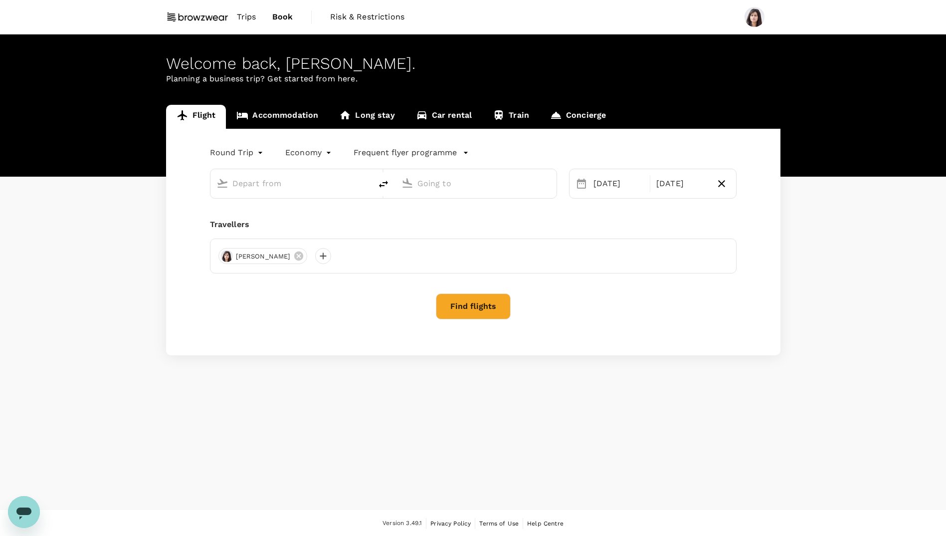
click at [292, 116] on link "Accommodation" at bounding box center [277, 117] width 103 height 24
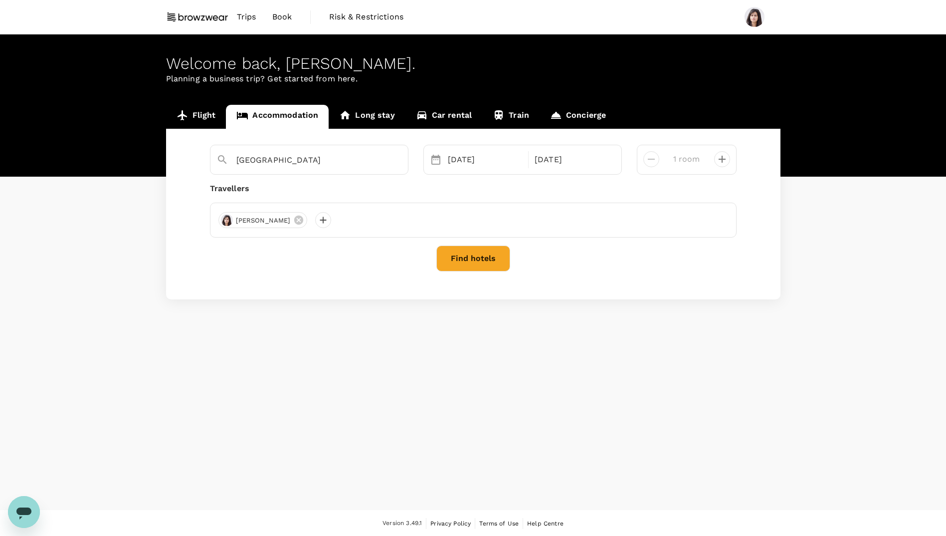
click at [378, 115] on link "Long stay" at bounding box center [367, 117] width 76 height 24
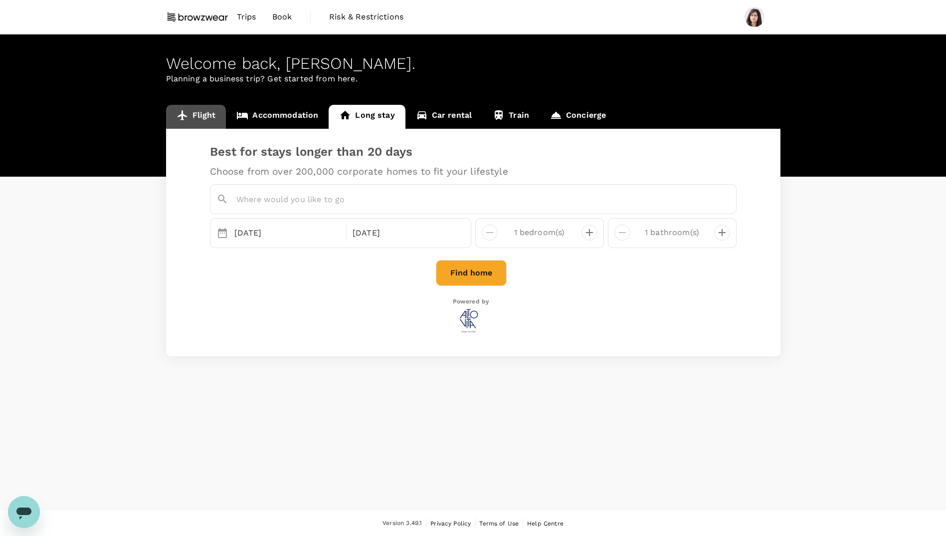
click at [209, 115] on link "Flight" at bounding box center [196, 117] width 60 height 24
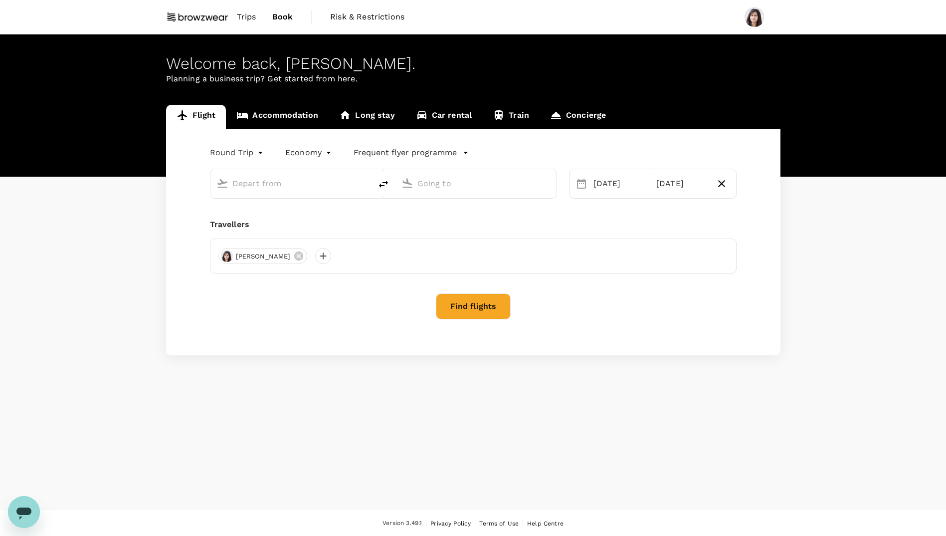
type input "[PERSON_NAME] Intl (DEL)"
type input "Singapore Changi (SIN)"
type input "[PERSON_NAME] Intl (DEL)"
type input "Singapore Changi (SIN)"
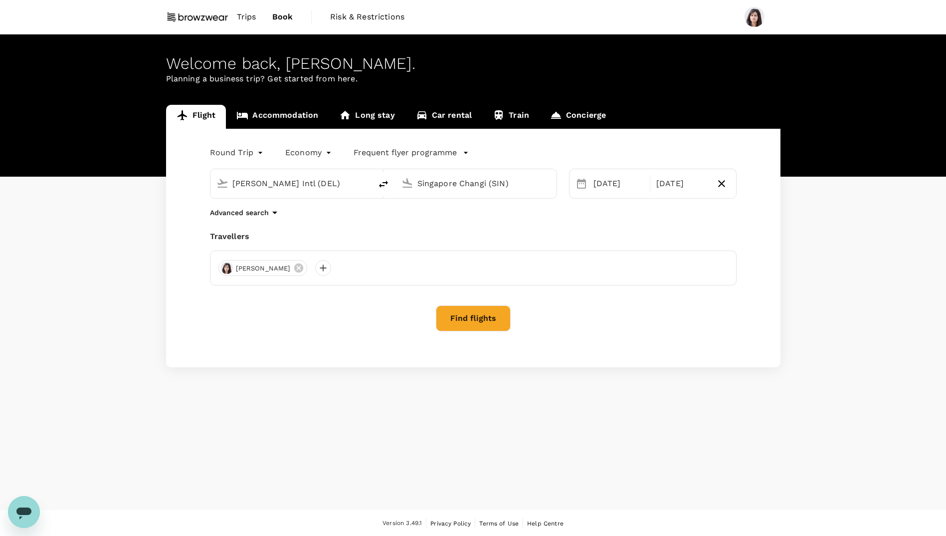
click at [253, 15] on span "Trips" at bounding box center [246, 17] width 19 height 12
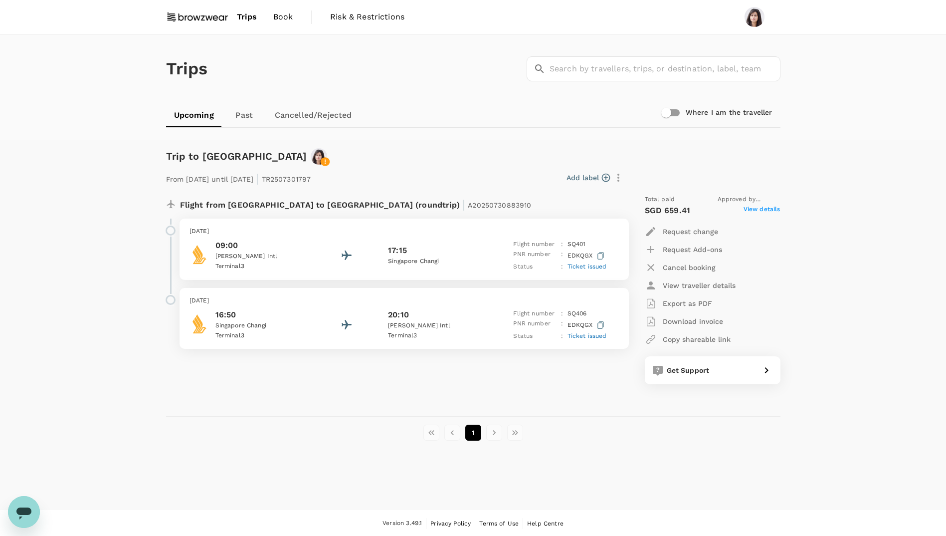
click at [777, 206] on span "View details" at bounding box center [761, 210] width 37 height 12
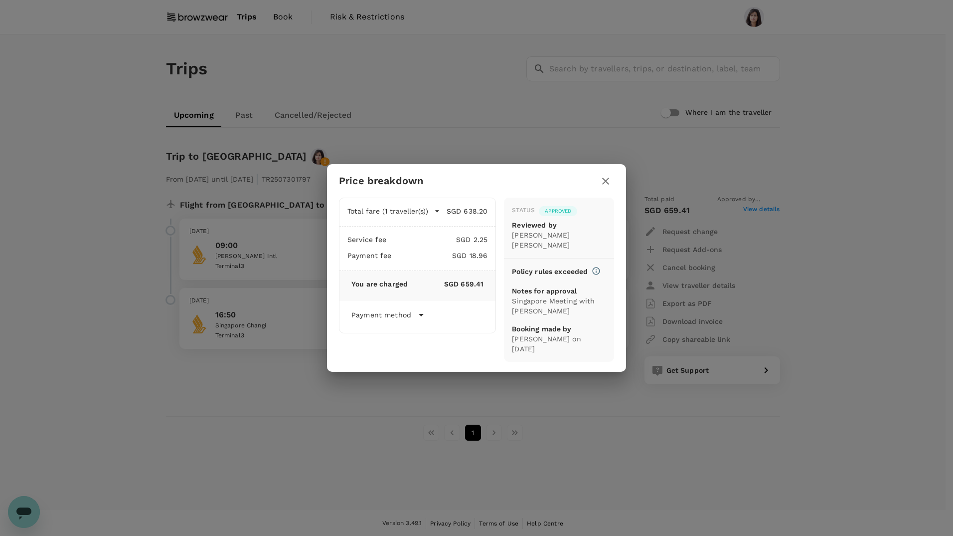
click at [606, 184] on icon "button" at bounding box center [605, 181] width 7 height 7
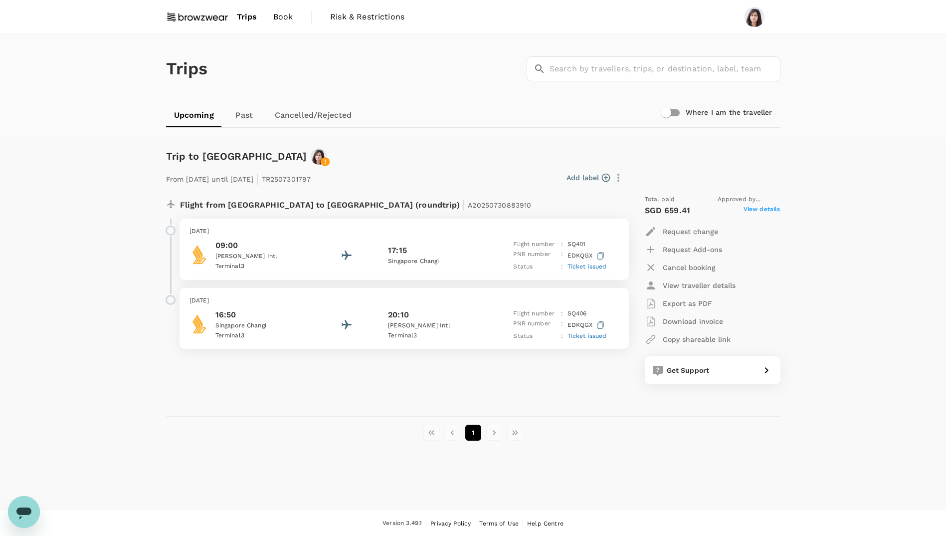
click at [293, 340] on p "Terminal 3" at bounding box center [260, 336] width 90 height 10
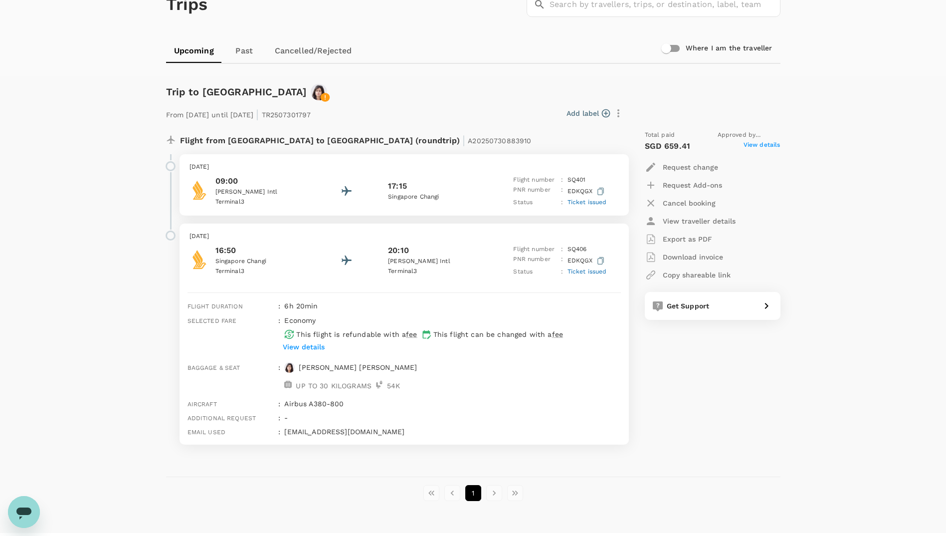
scroll to position [65, 0]
click at [702, 236] on p "Export as PDF" at bounding box center [687, 238] width 49 height 10
